Goal: Find specific page/section: Find specific page/section

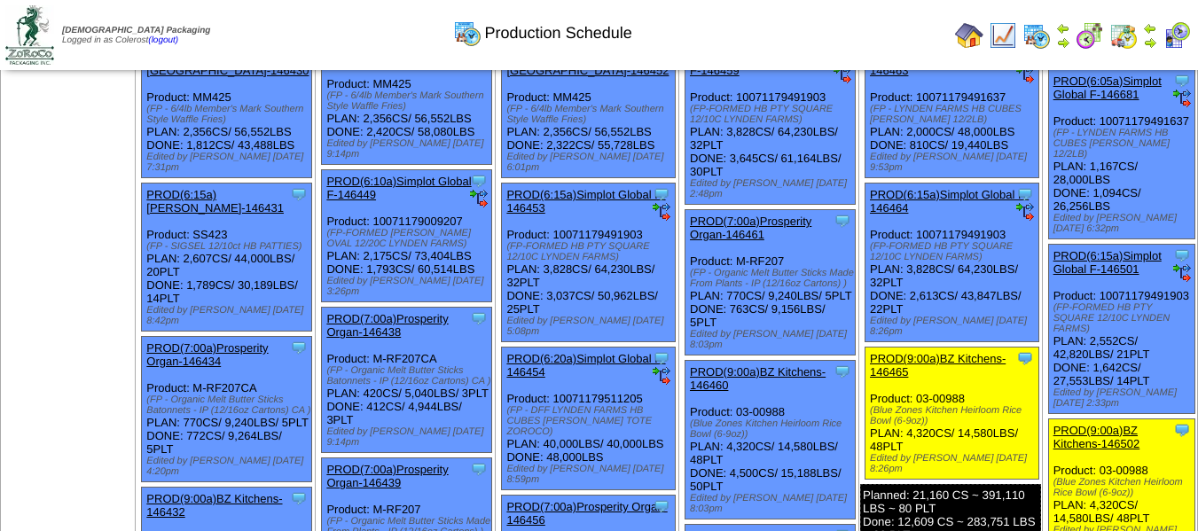
scroll to position [266, 0]
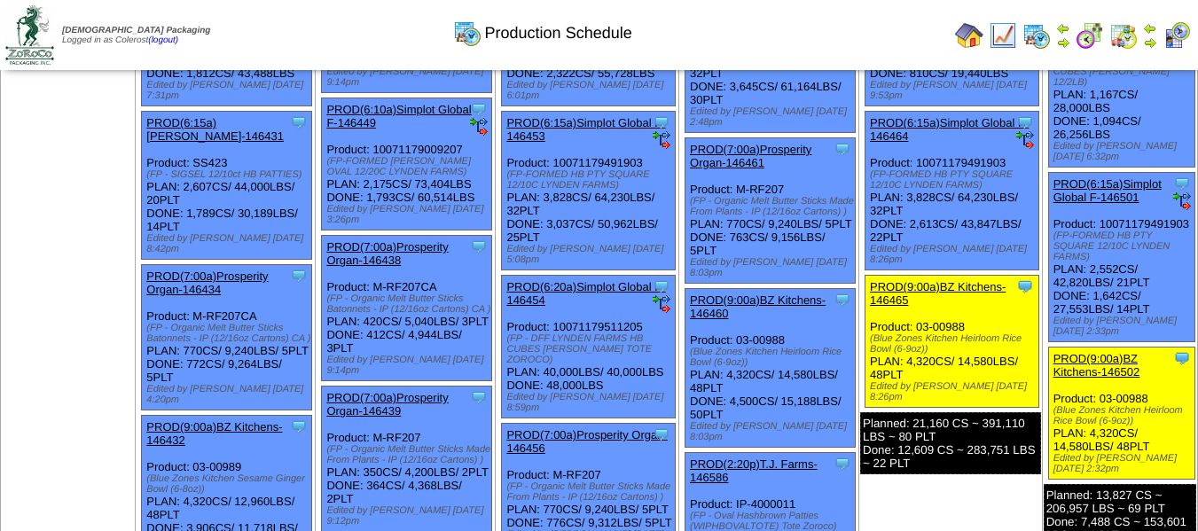
scroll to position [355, 0]
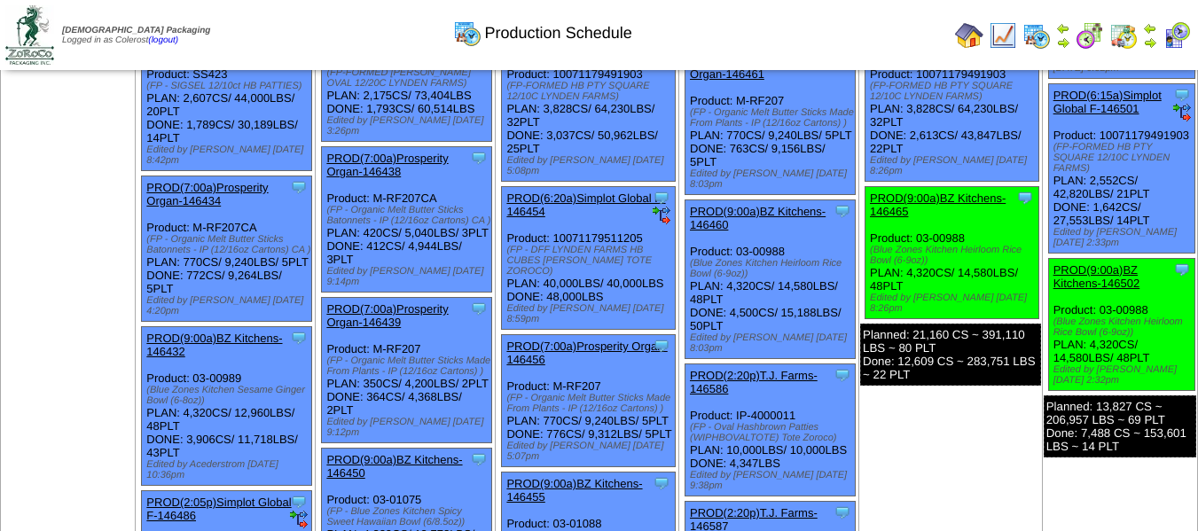
scroll to position [443, 0]
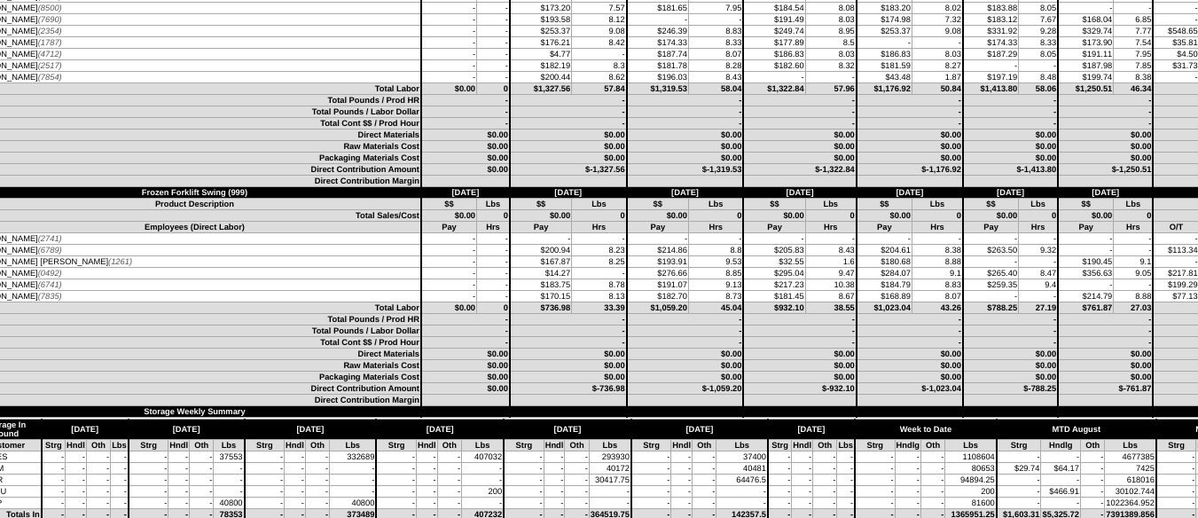
scroll to position [8155, 32]
